Goal: Transaction & Acquisition: Purchase product/service

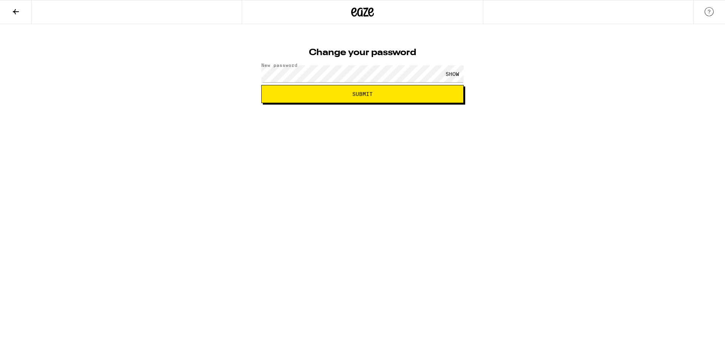
click at [261, 85] on button "Submit" at bounding box center [362, 94] width 202 height 18
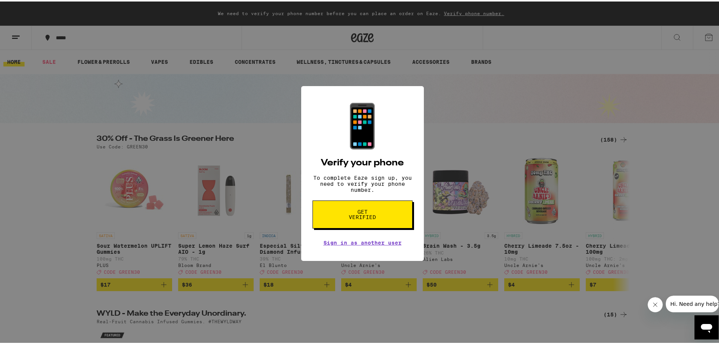
click at [373, 216] on span "Get verified" at bounding box center [362, 213] width 39 height 11
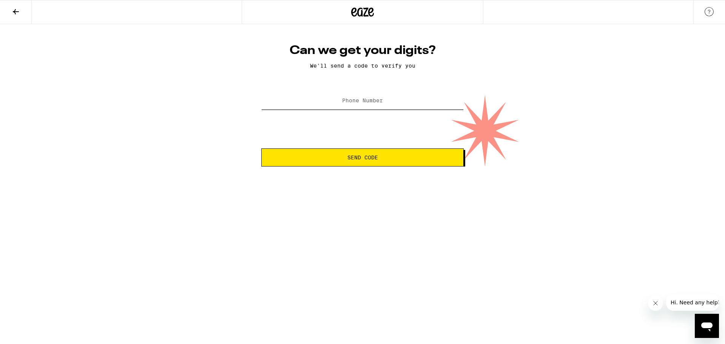
click at [363, 110] on input "Phone Number" at bounding box center [362, 101] width 202 height 17
type input "[PHONE_NUMBER]"
click at [350, 154] on button "Send Code" at bounding box center [362, 157] width 202 height 18
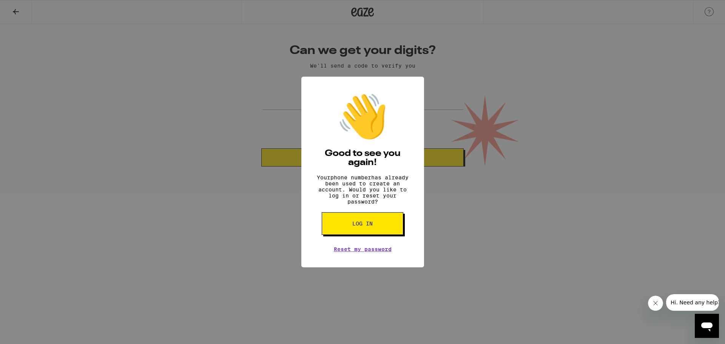
click at [352, 226] on span "Log in" at bounding box center [362, 223] width 20 height 5
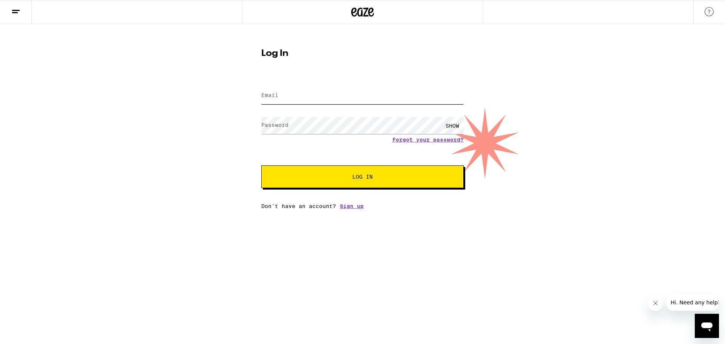
click at [332, 102] on input "Email" at bounding box center [362, 95] width 202 height 17
type input "[EMAIL_ADDRESS][DOMAIN_NAME]"
click at [261, 165] on button "Log In" at bounding box center [362, 176] width 202 height 23
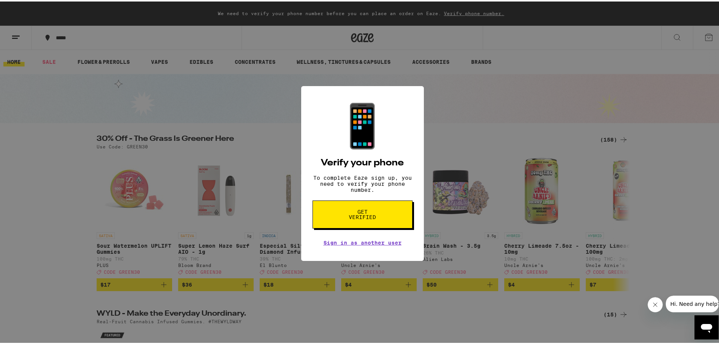
click at [484, 114] on div "📱 Verify your phone To complete Eaze sign up, you need to verify your phone num…" at bounding box center [362, 172] width 725 height 344
click at [383, 205] on button "Get verified" at bounding box center [363, 213] width 100 height 28
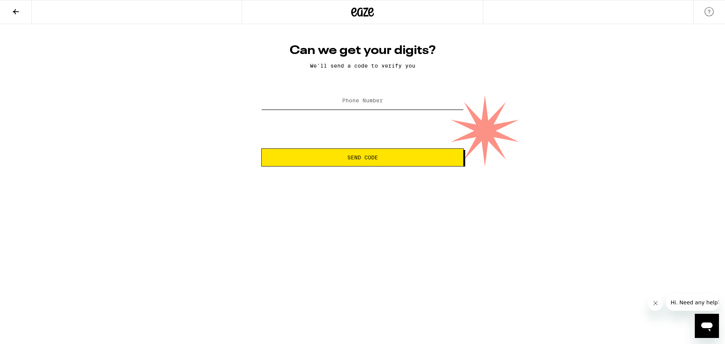
click at [388, 109] on input "Phone Number" at bounding box center [362, 101] width 202 height 17
type input "[PHONE_NUMBER]"
click at [363, 155] on span "Send Code" at bounding box center [362, 157] width 31 height 5
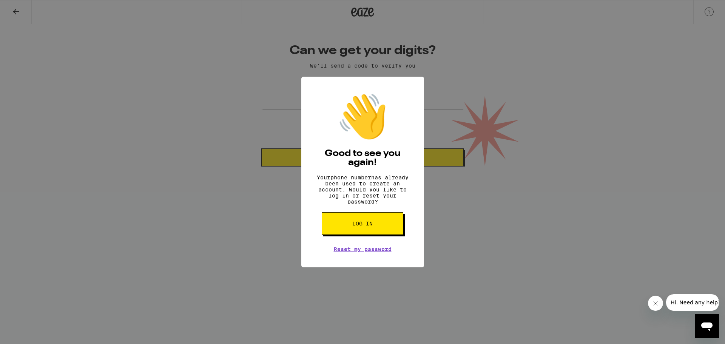
click at [372, 225] on button "Log in" at bounding box center [363, 223] width 82 height 23
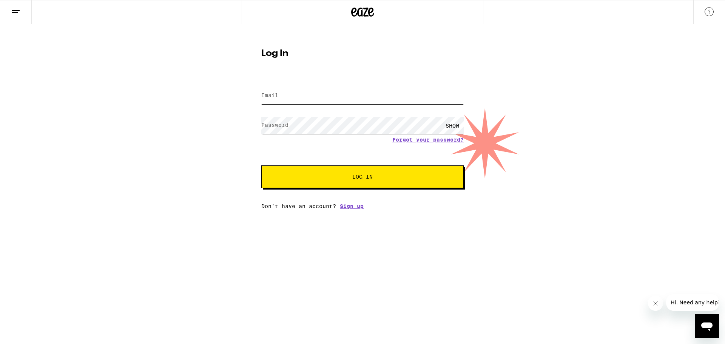
click at [298, 89] on input "Email" at bounding box center [362, 95] width 202 height 17
type input "[EMAIL_ADDRESS][DOMAIN_NAME]"
click at [261, 165] on button "Log In" at bounding box center [362, 176] width 202 height 23
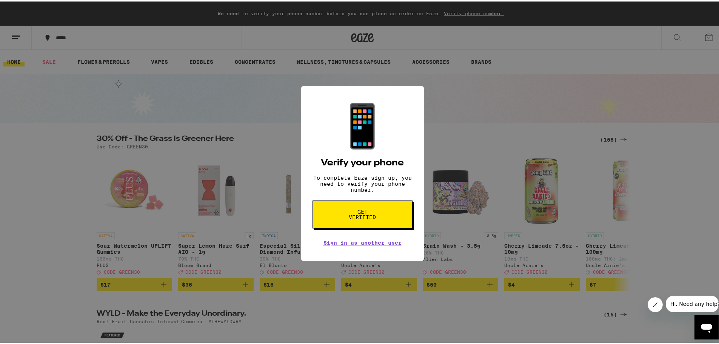
click at [471, 94] on div "📱 Verify your phone To complete Eaze sign up, you need to verify your phone num…" at bounding box center [362, 172] width 725 height 344
click at [120, 132] on div "📱 Verify your phone To complete Eaze sign up, you need to verify your phone num…" at bounding box center [362, 172] width 725 height 344
click at [26, 54] on div "📱 Verify your phone To complete Eaze sign up, you need to verify your phone num…" at bounding box center [362, 172] width 725 height 344
click at [13, 38] on div "📱 Verify your phone To complete Eaze sign up, you need to verify your phone num…" at bounding box center [362, 172] width 725 height 344
click at [289, 23] on div "📱 Verify your phone To complete Eaze sign up, you need to verify your phone num…" at bounding box center [362, 172] width 725 height 344
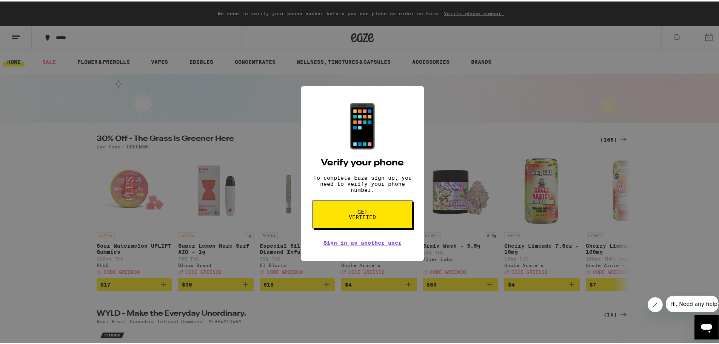
click at [334, 12] on div "📱 Verify your phone To complete Eaze sign up, you need to verify your phone num…" at bounding box center [362, 172] width 725 height 344
click at [511, 28] on div "📱 Verify your phone To complete Eaze sign up, you need to verify your phone num…" at bounding box center [362, 172] width 725 height 344
click at [540, 45] on div "📱 Verify your phone To complete Eaze sign up, you need to verify your phone num…" at bounding box center [362, 172] width 725 height 344
click at [430, 224] on div "📱 Verify your phone To complete Eaze sign up, you need to verify your phone num…" at bounding box center [362, 172] width 725 height 344
click at [651, 303] on button "Close message from company" at bounding box center [655, 304] width 15 height 15
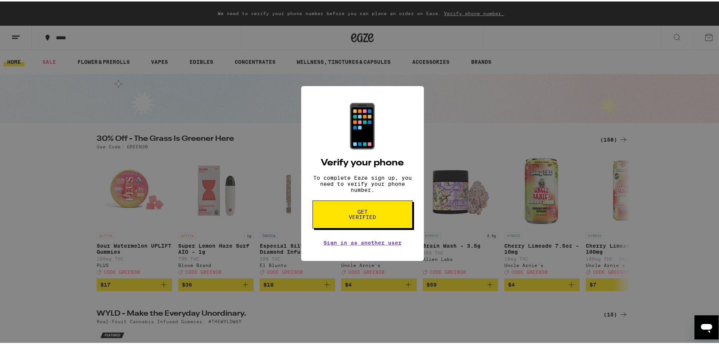
click at [585, 252] on div "📱 Verify your phone To complete Eaze sign up, you need to verify your phone num…" at bounding box center [362, 172] width 725 height 344
click at [366, 244] on link "Sign in as another user" at bounding box center [363, 241] width 78 height 6
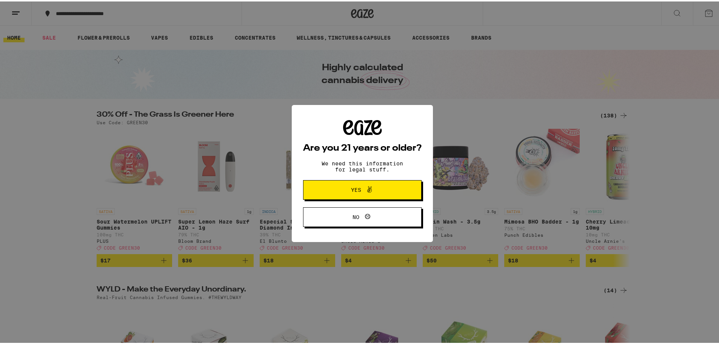
click at [16, 12] on div "Are you 21 years or older? We need this information for legal stuff. Yes No" at bounding box center [362, 172] width 725 height 344
click at [399, 185] on button "Yes" at bounding box center [362, 189] width 119 height 20
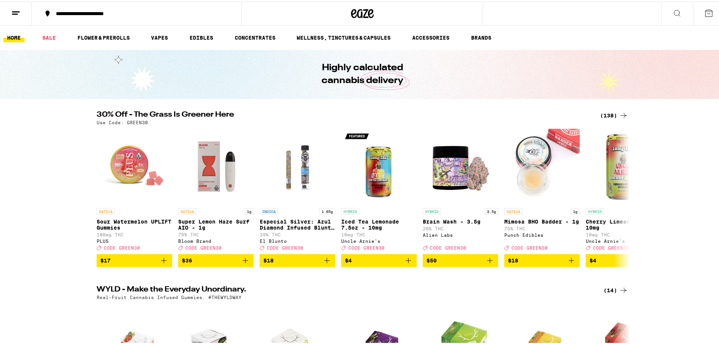
click at [17, 20] on button at bounding box center [16, 12] width 32 height 24
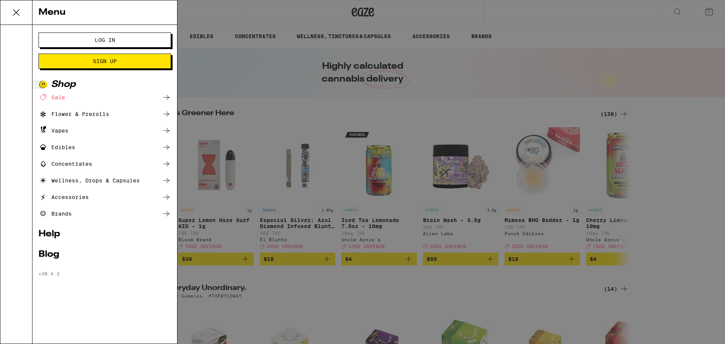
click at [625, 82] on div "Menu Log In Sign Up Shop Sale Flower & Prerolls Vapes Edibles Concentrates Well…" at bounding box center [362, 172] width 725 height 344
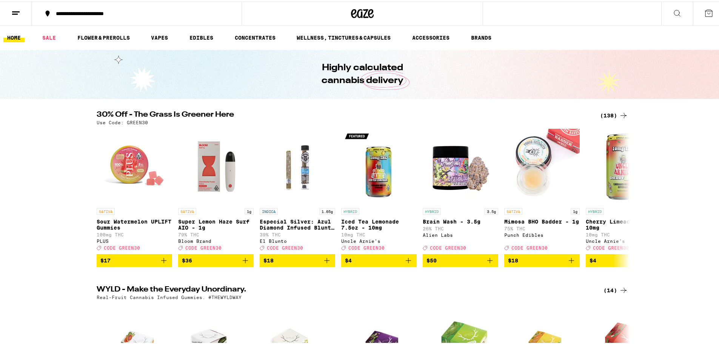
click at [696, 9] on button at bounding box center [709, 11] width 32 height 23
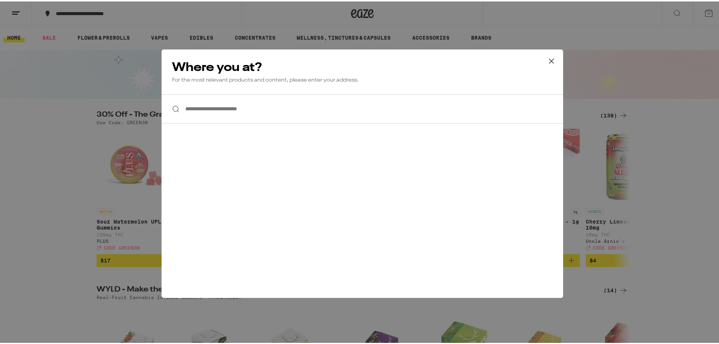
click at [546, 59] on icon at bounding box center [551, 59] width 11 height 11
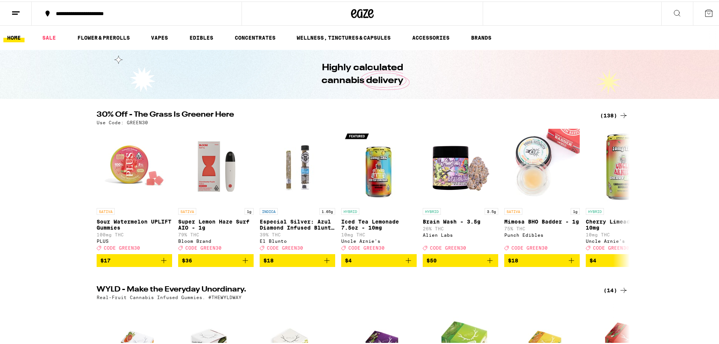
click at [322, 15] on div at bounding box center [363, 12] width 242 height 24
click at [351, 12] on icon at bounding box center [354, 12] width 6 height 9
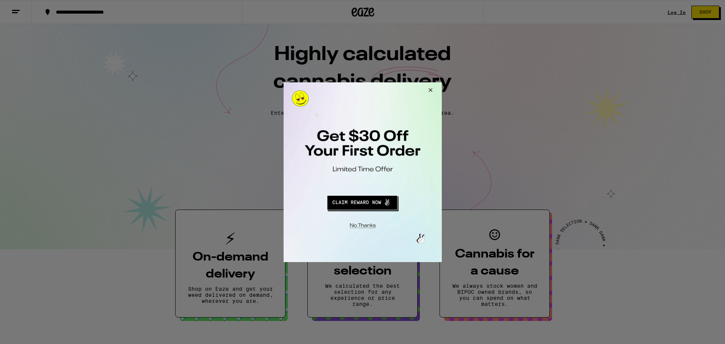
click at [673, 12] on div at bounding box center [362, 172] width 725 height 344
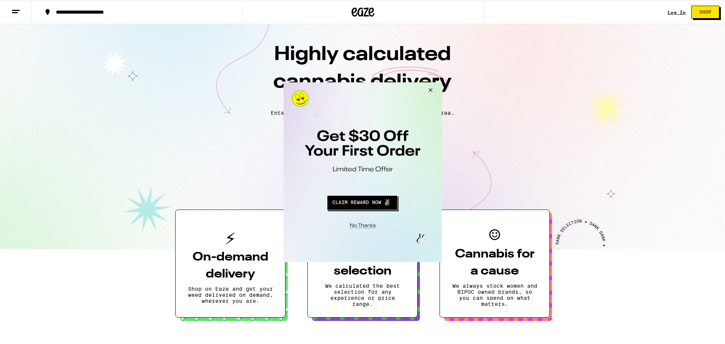
click at [430, 90] on button "Close Modal" at bounding box center [429, 91] width 20 height 18
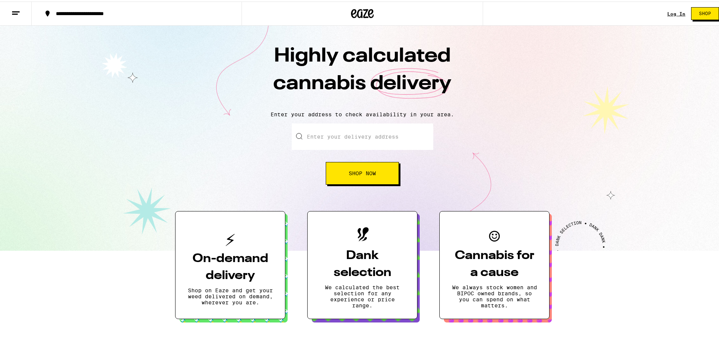
click at [669, 13] on link "Log In" at bounding box center [677, 12] width 18 height 5
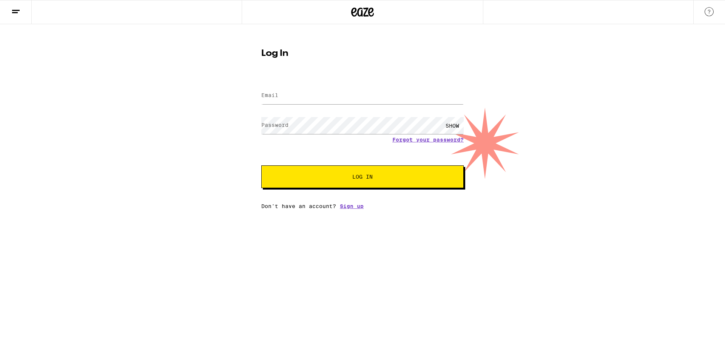
click at [335, 86] on div at bounding box center [362, 96] width 202 height 22
click at [335, 95] on input "Email" at bounding box center [362, 95] width 202 height 17
type input "[EMAIL_ADDRESS][DOMAIN_NAME]"
click at [261, 165] on button "Log In" at bounding box center [362, 176] width 202 height 23
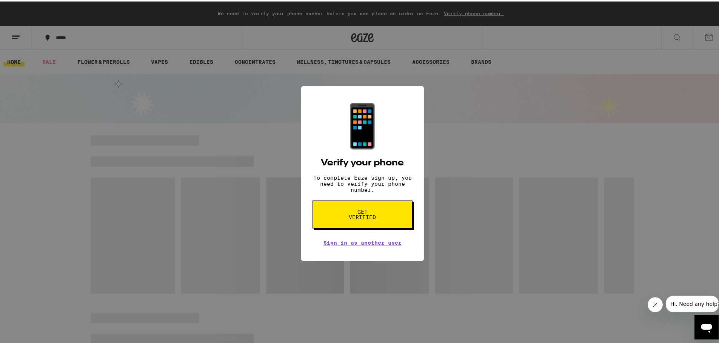
click at [388, 216] on button "Get verified" at bounding box center [363, 213] width 100 height 28
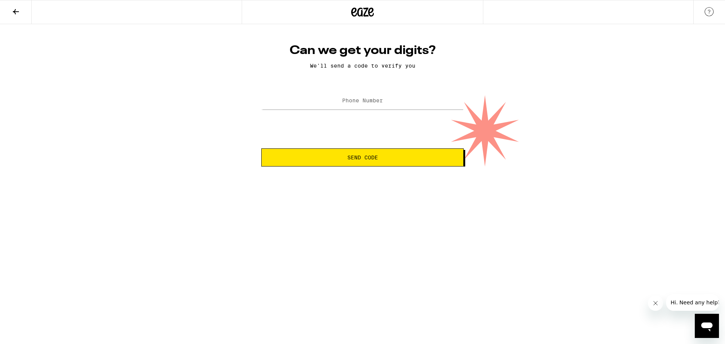
click at [329, 90] on div "Can we get your digits? We'll send a code to verify you Phone Number Send Code" at bounding box center [363, 104] width 218 height 123
click at [334, 105] on input "Phone Number" at bounding box center [362, 101] width 202 height 17
type input "(669) 263-4884"
click at [261, 148] on button "Send Code" at bounding box center [362, 157] width 202 height 18
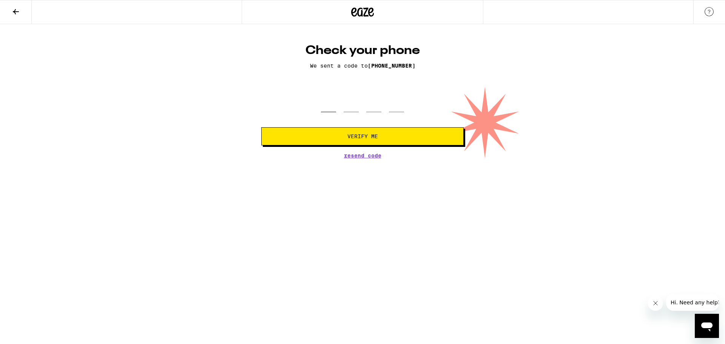
click at [334, 105] on input "tel" at bounding box center [328, 101] width 15 height 22
type input "2"
type input "0"
type input "6"
type input "2"
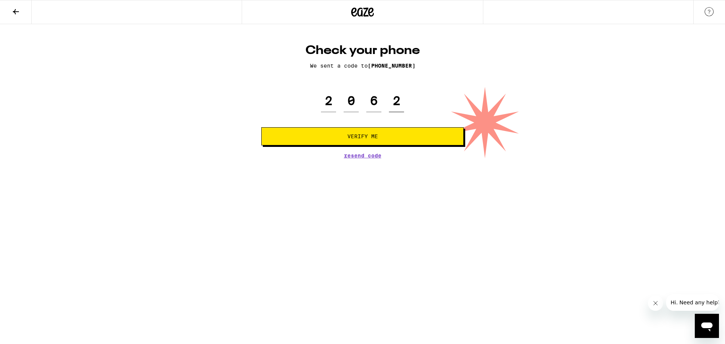
click at [261, 127] on button "Verify Me" at bounding box center [362, 136] width 202 height 18
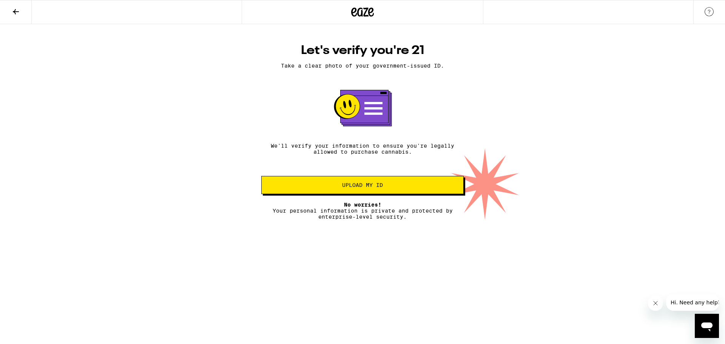
click at [358, 180] on button "Upload my ID" at bounding box center [362, 185] width 202 height 18
